Goal: Task Accomplishment & Management: Manage account settings

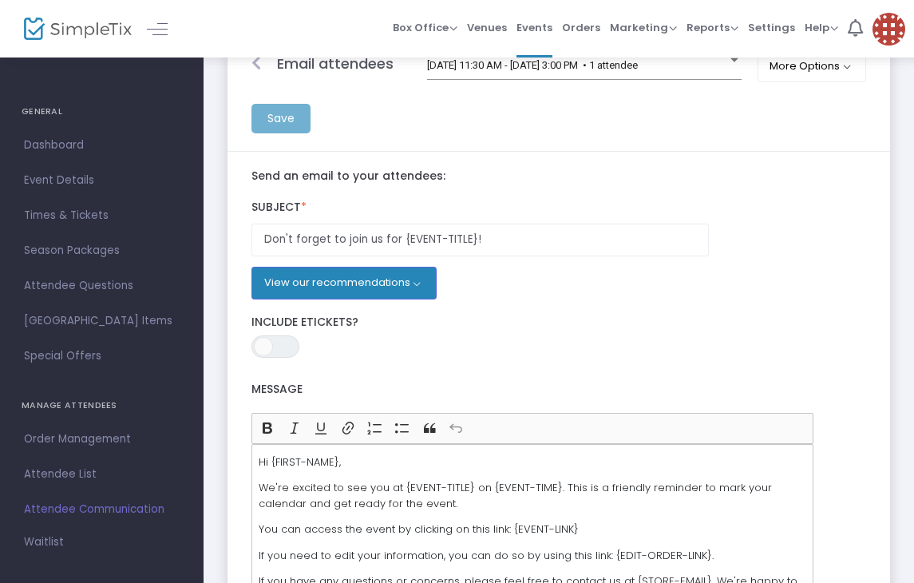
scroll to position [73, 0]
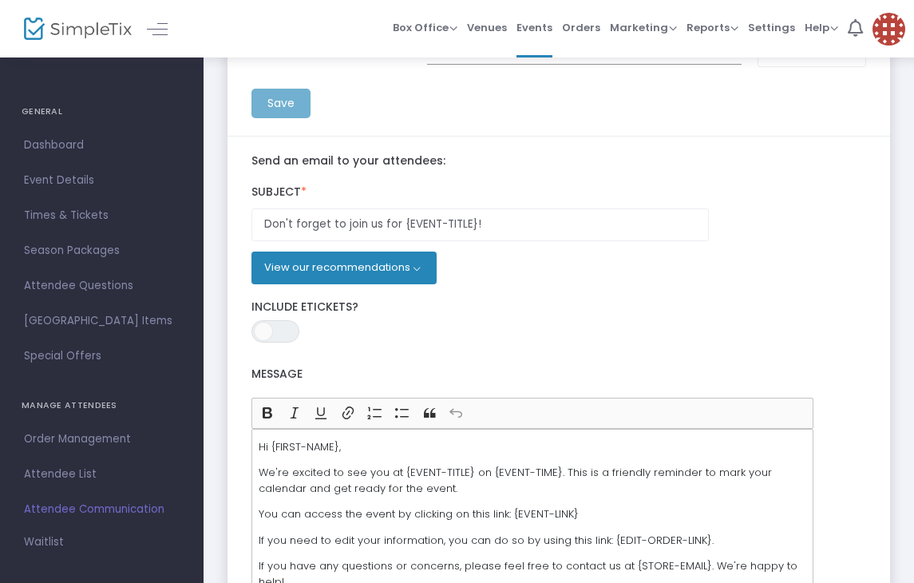
click at [412, 269] on button "View our recommendations" at bounding box center [343, 267] width 185 height 32
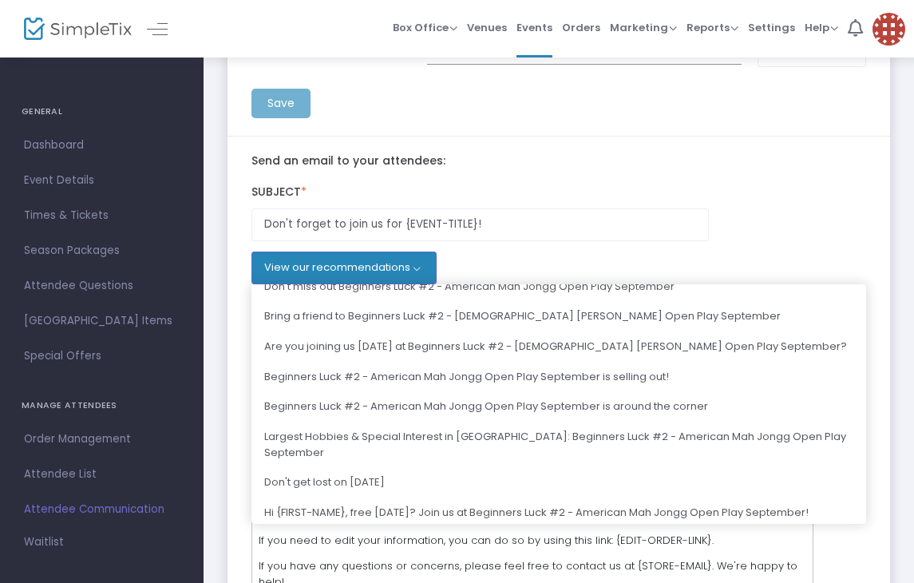
scroll to position [0, 0]
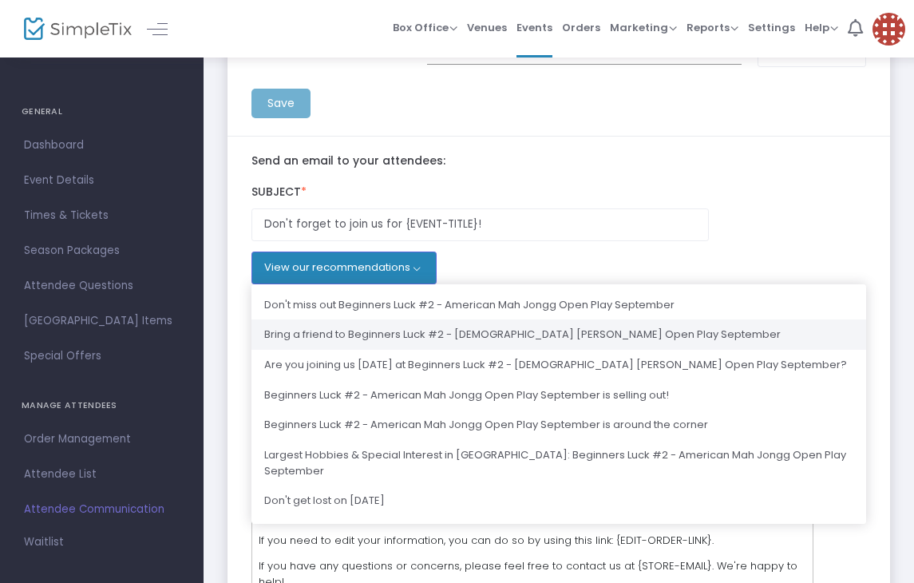
click at [589, 334] on button "Bring a friend to Beginners Luck #2 - American Mah Jongg Open Play September" at bounding box center [558, 334] width 615 height 30
type input "Bring a friend to Beginners Luck #2 - American Mah Jongg Open Play September"
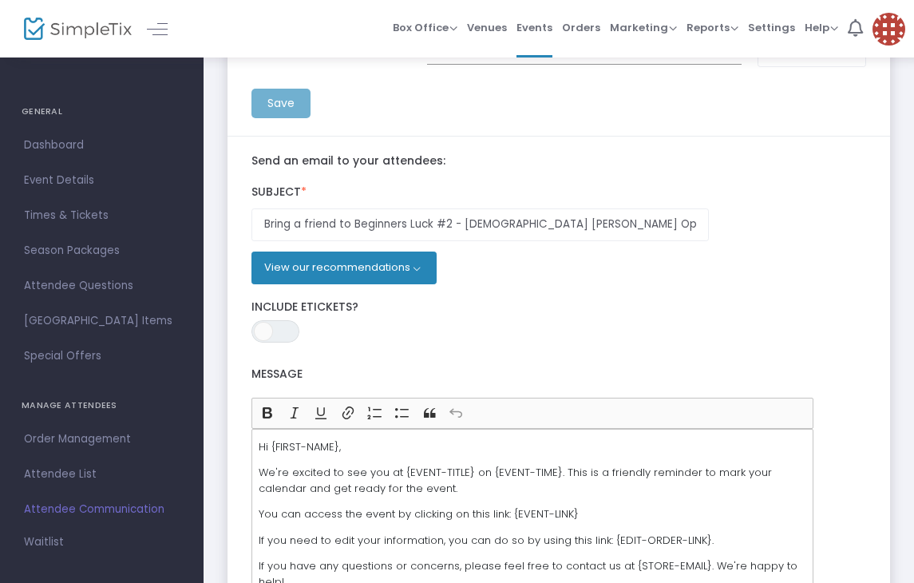
click at [418, 266] on button "View our recommendations" at bounding box center [343, 267] width 185 height 32
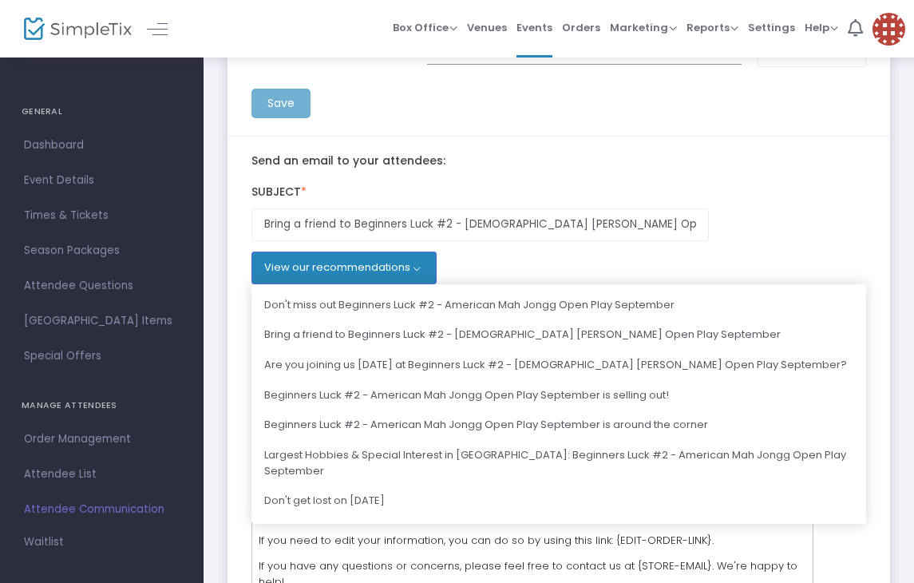
click at [773, 235] on div "Subject * Bring a friend to Beginners Luck #2 - American Mah Jongg Open Play Se…" at bounding box center [559, 230] width 631 height 108
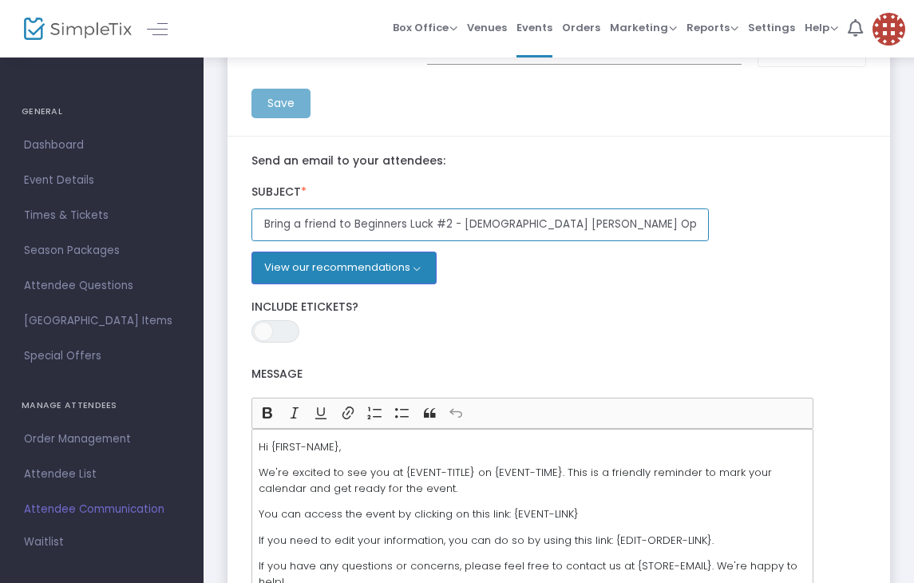
click at [354, 224] on input "Bring a friend to Beginners Luck #2 - American Mah Jongg Open Play September" at bounding box center [479, 224] width 457 height 33
drag, startPoint x: 263, startPoint y: 224, endPoint x: 715, endPoint y: 216, distance: 452.0
click at [715, 216] on div "Bring a friend to Beginners Luck #2 - American Mah Jongg Open Play September" at bounding box center [480, 224] width 473 height 33
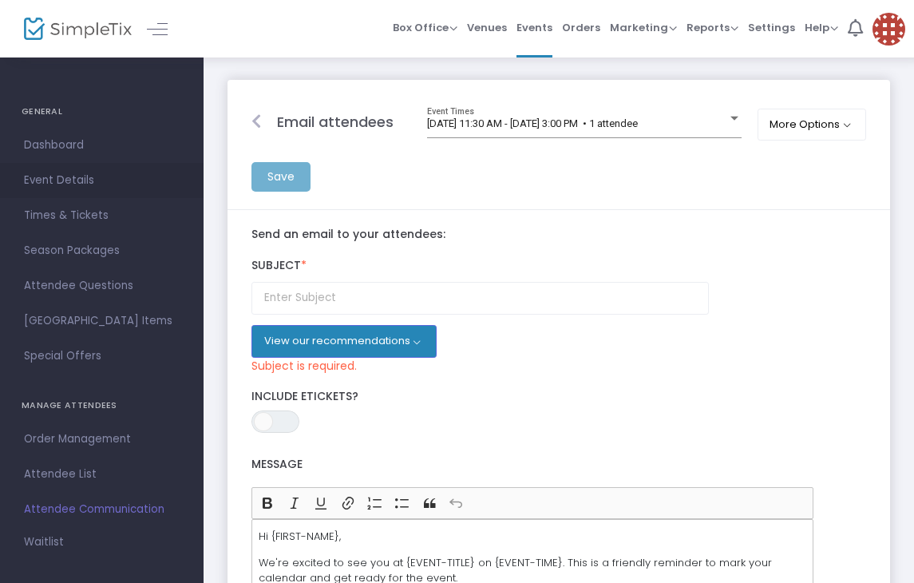
click at [75, 178] on span "Event Details" at bounding box center [102, 180] width 156 height 21
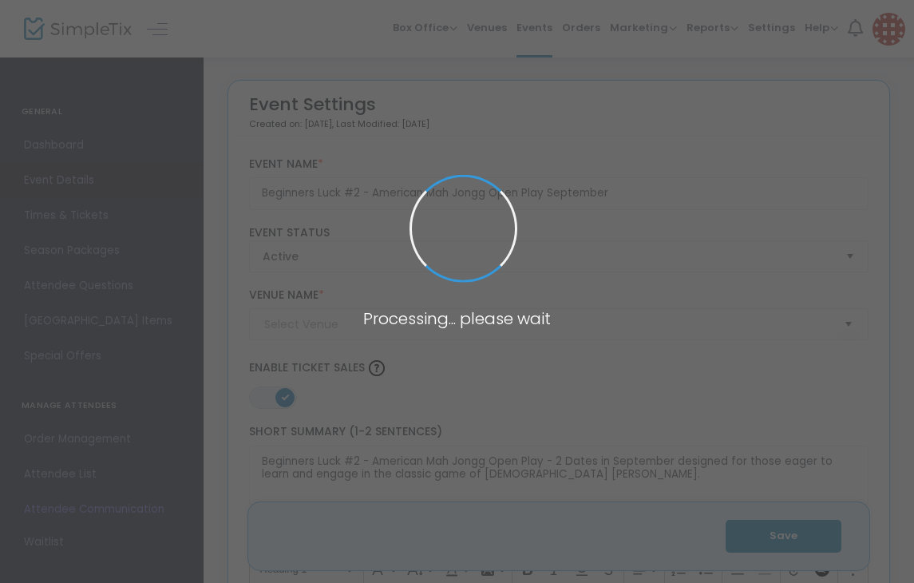
type input "SkiMo's"
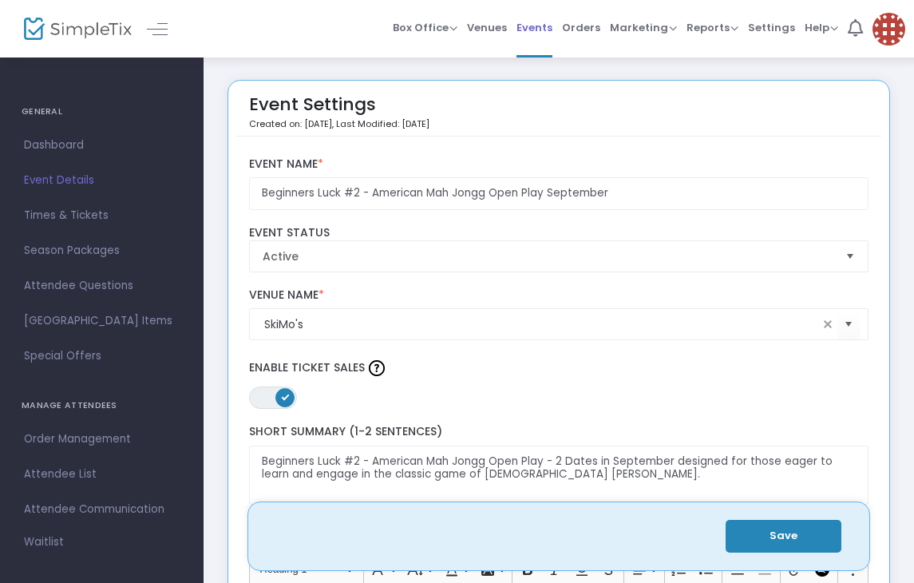
click at [545, 29] on span "Events" at bounding box center [535, 27] width 36 height 41
